Goal: Information Seeking & Learning: Learn about a topic

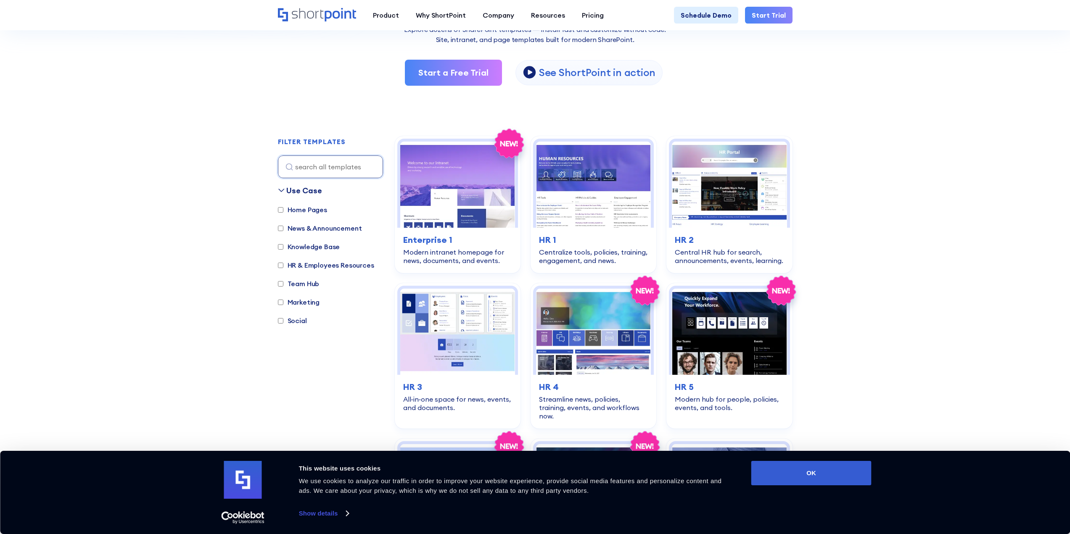
scroll to position [168, 0]
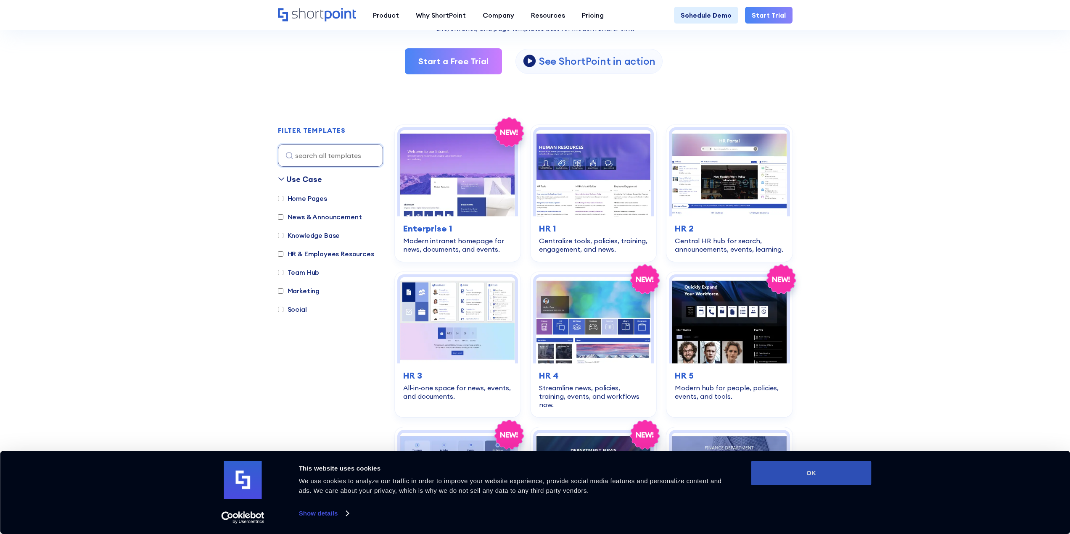
click at [770, 473] on button "OK" at bounding box center [811, 473] width 120 height 24
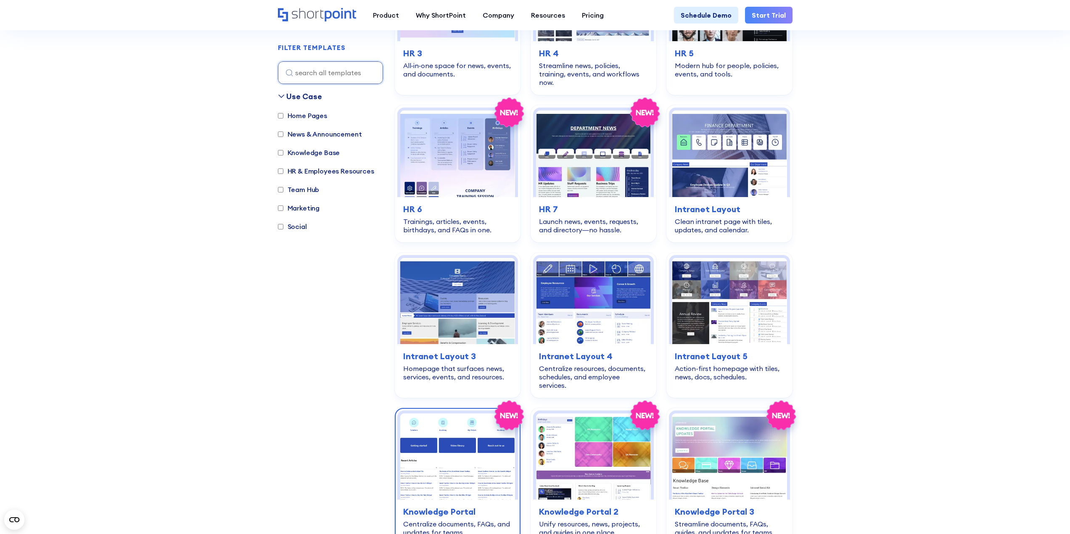
scroll to position [463, 0]
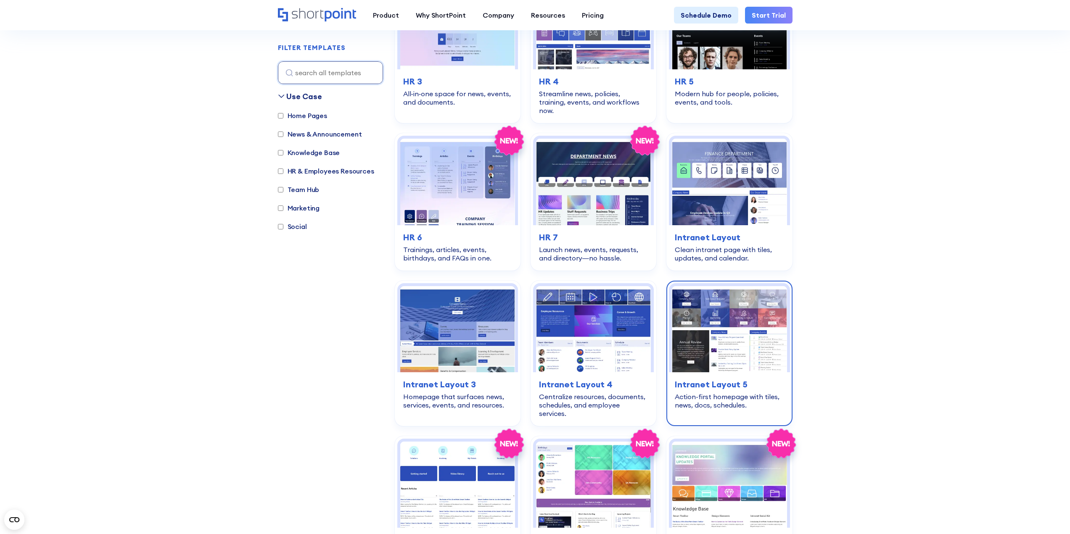
click at [721, 378] on h3 "Intranet Layout 5" at bounding box center [729, 384] width 109 height 13
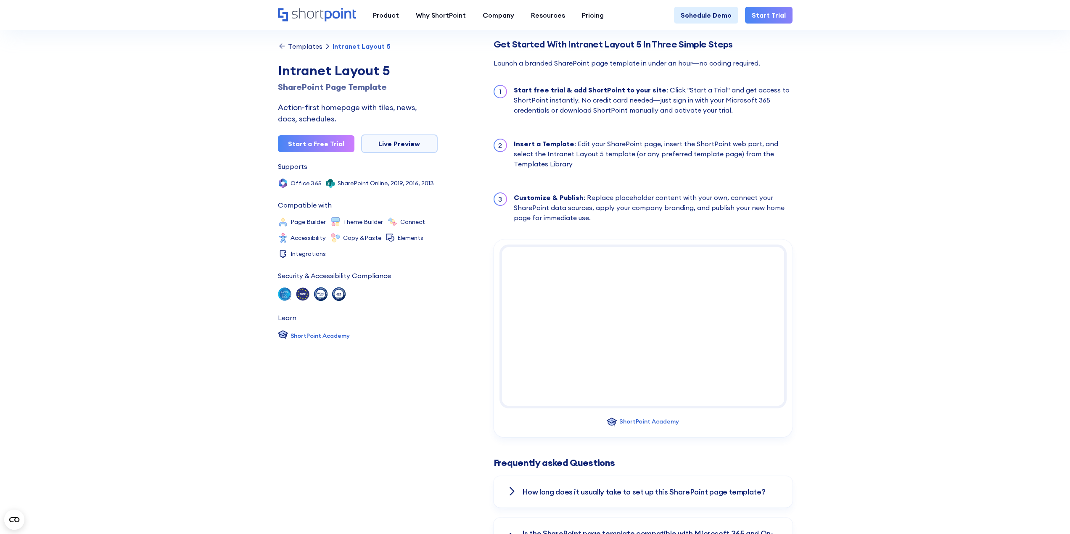
scroll to position [883, 0]
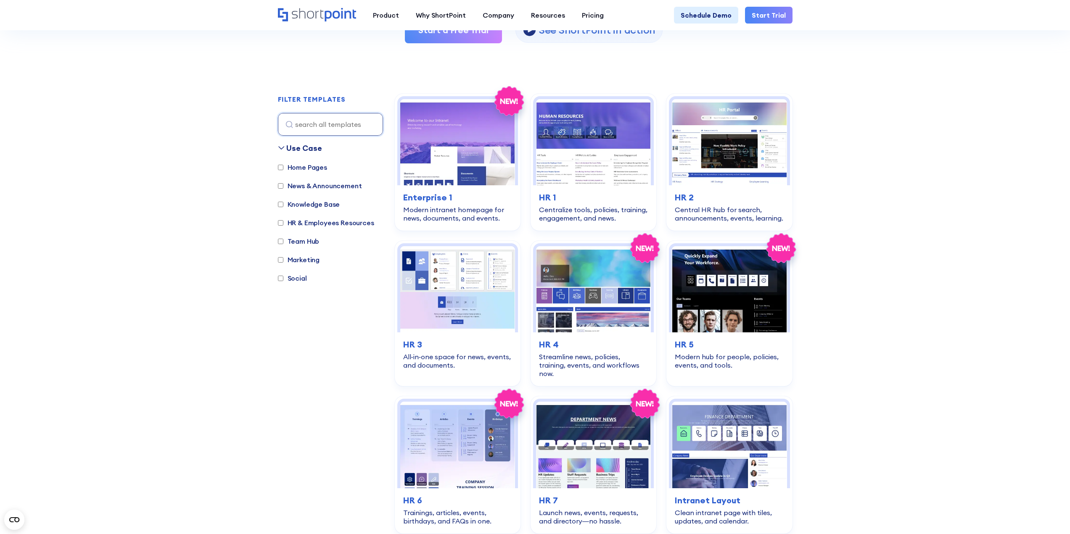
scroll to position [126, 0]
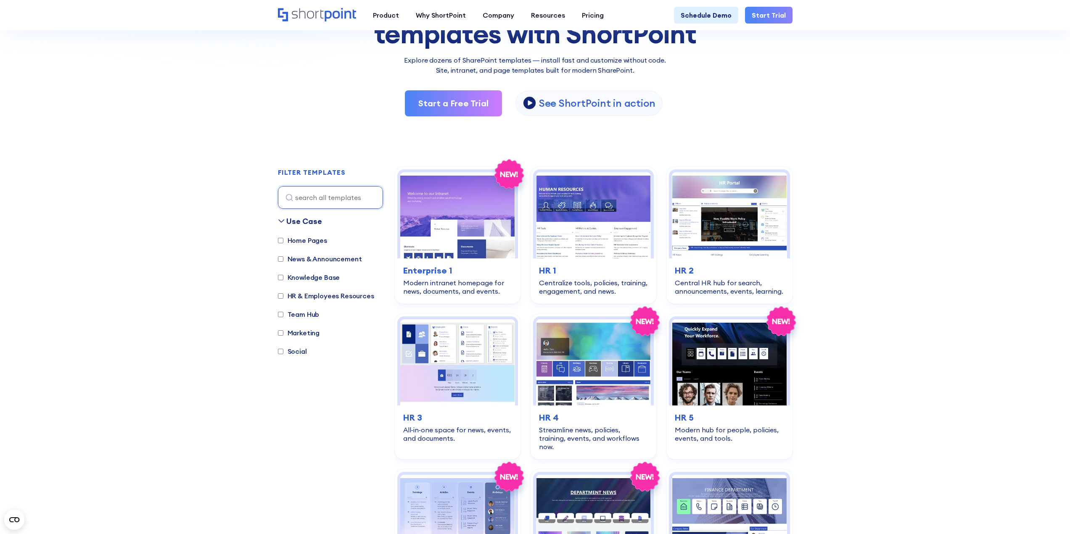
click at [317, 273] on label "Knowledge Base" at bounding box center [309, 277] width 62 height 10
click at [283, 275] on input "Knowledge Base" at bounding box center [280, 277] width 5 height 5
checkbox input "true"
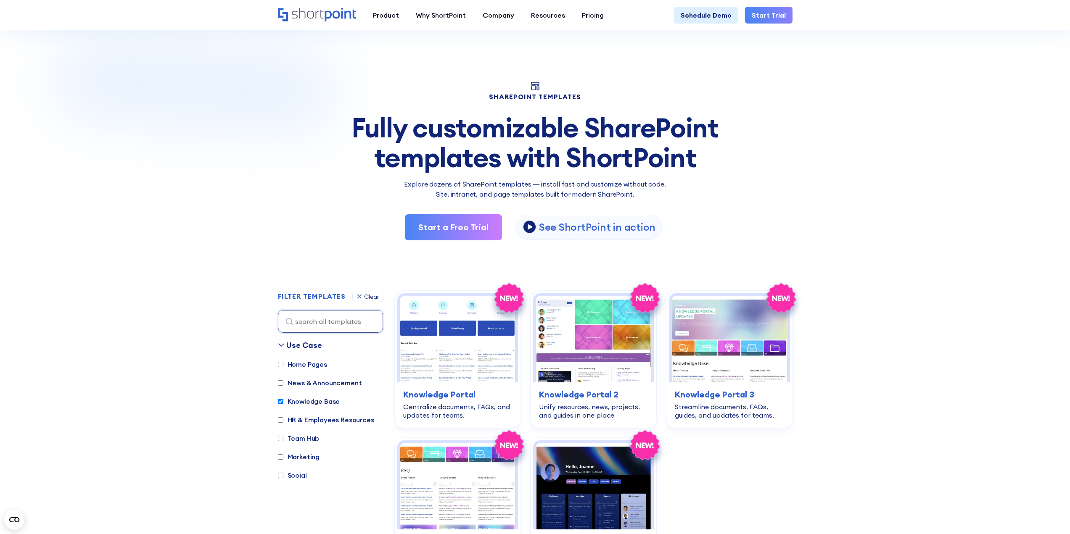
scroll to position [0, 0]
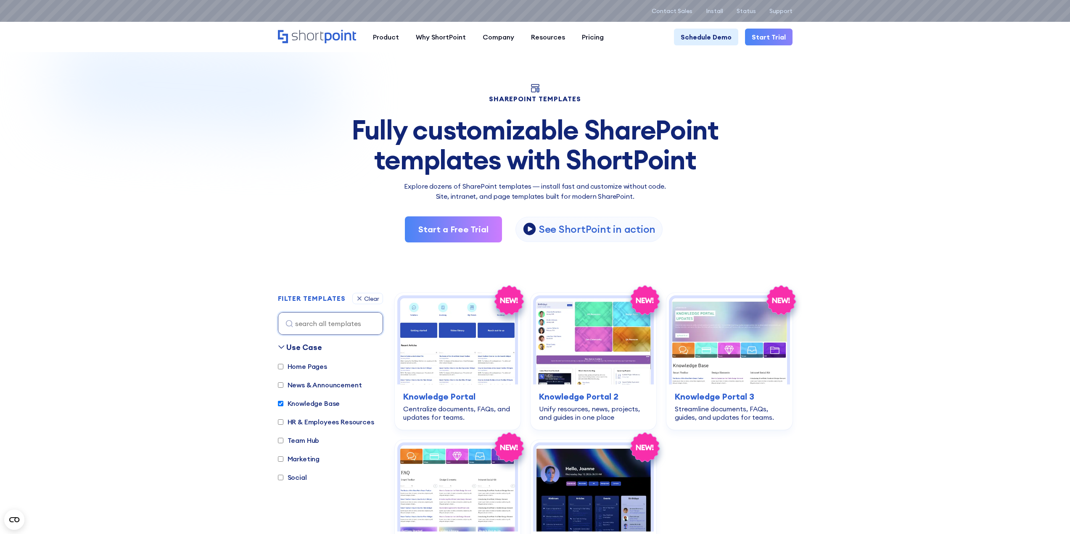
click at [219, 238] on img at bounding box center [303, 152] width 606 height 271
click at [137, 229] on img at bounding box center [303, 152] width 606 height 271
click at [136, 228] on img at bounding box center [303, 152] width 606 height 271
click at [142, 224] on img at bounding box center [303, 152] width 606 height 271
click at [145, 222] on img at bounding box center [303, 152] width 606 height 271
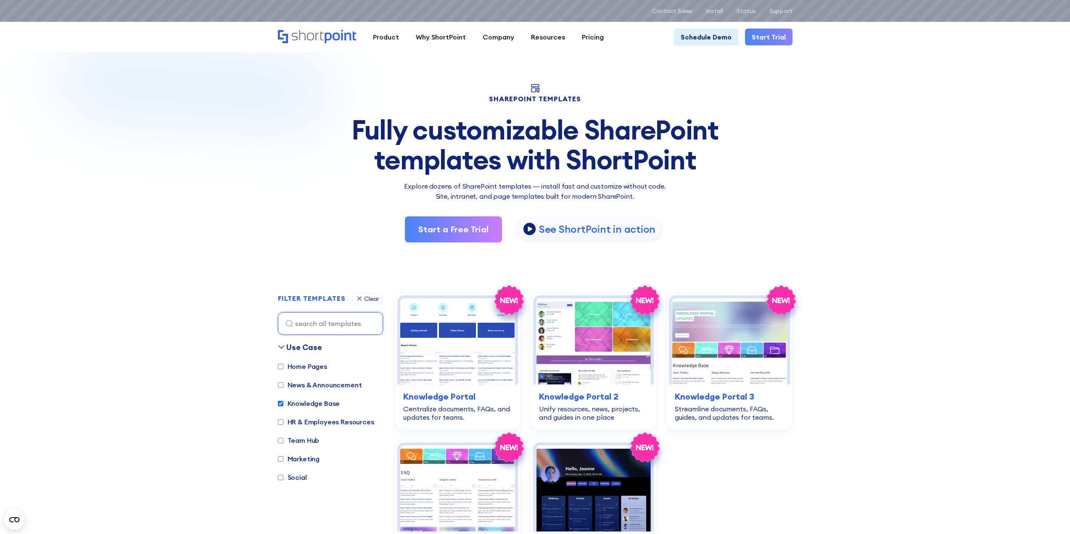
click at [134, 235] on img at bounding box center [303, 152] width 606 height 271
